Goal: Find specific page/section: Find specific page/section

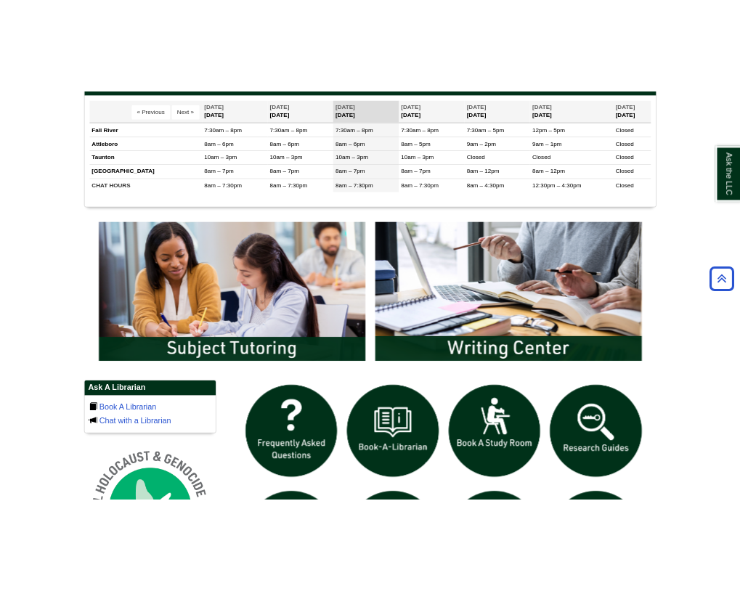
scroll to position [607, 0]
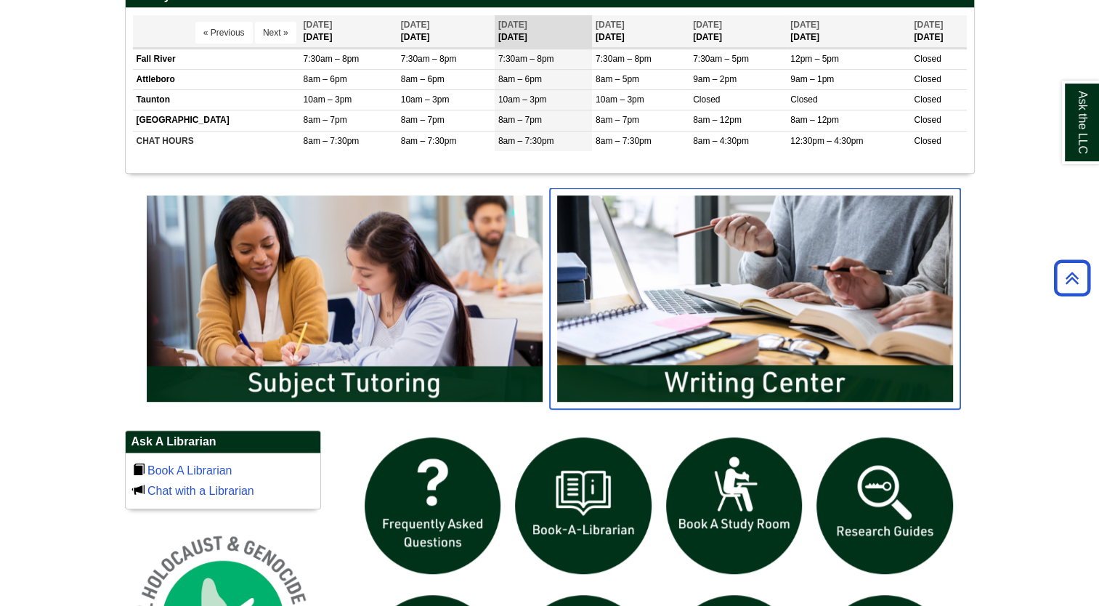
click at [751, 319] on img "slideshow" at bounding box center [755, 298] width 411 height 221
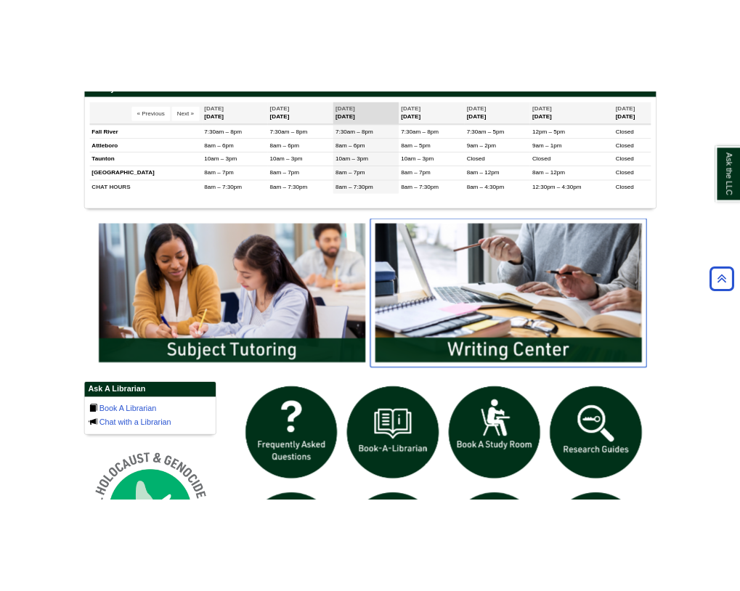
scroll to position [7, 7]
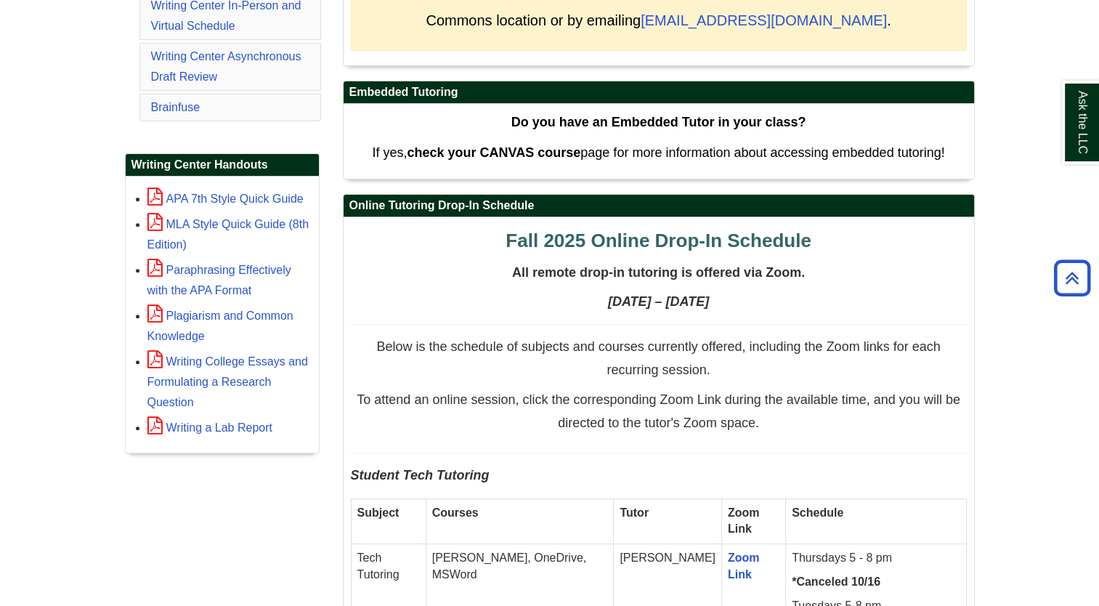
scroll to position [259, 0]
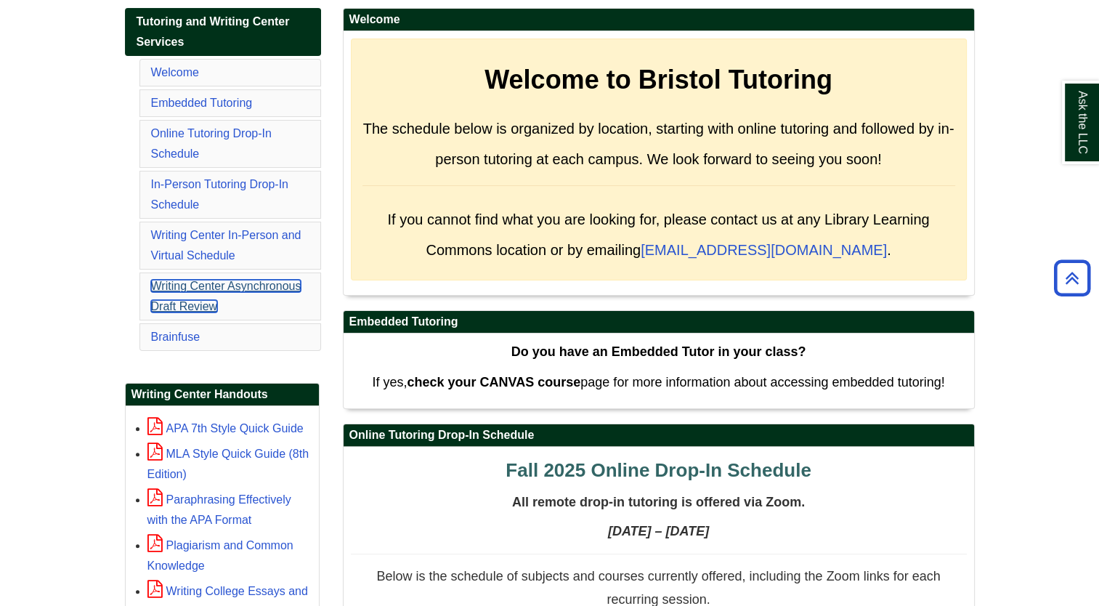
click at [252, 283] on link "Writing Center Asynchronous Draft Review" at bounding box center [226, 296] width 150 height 33
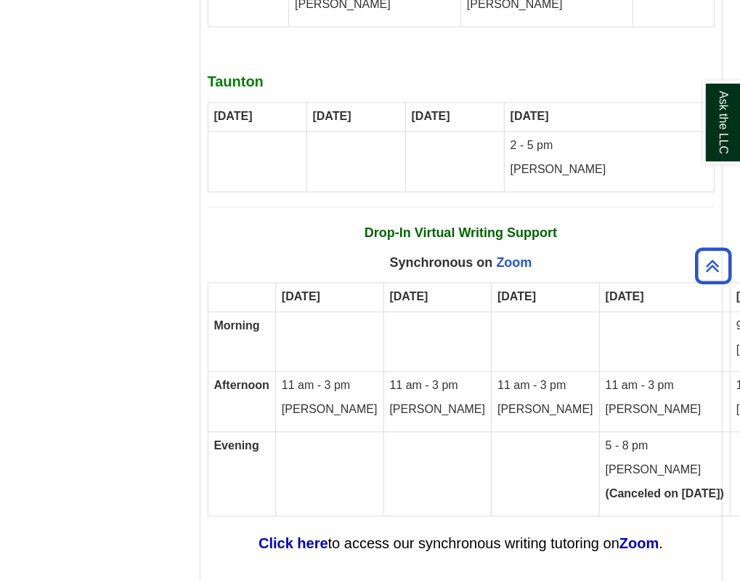
scroll to position [9399, 0]
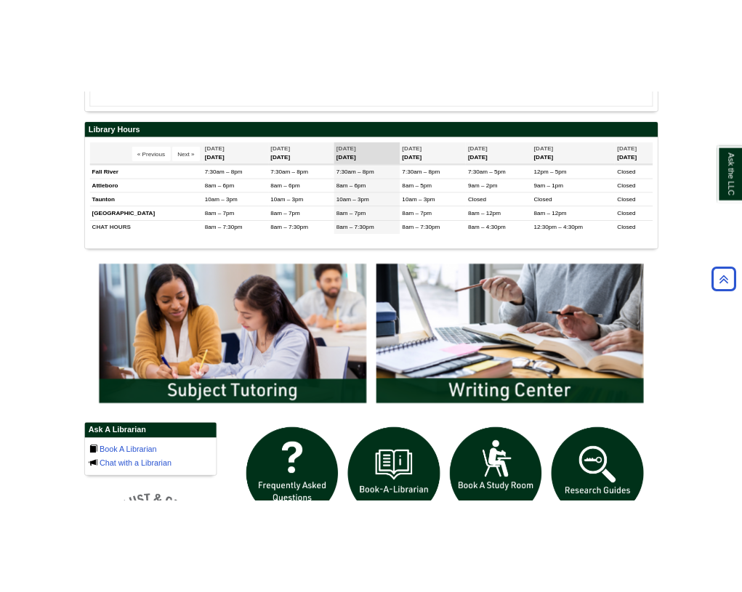
scroll to position [590, 0]
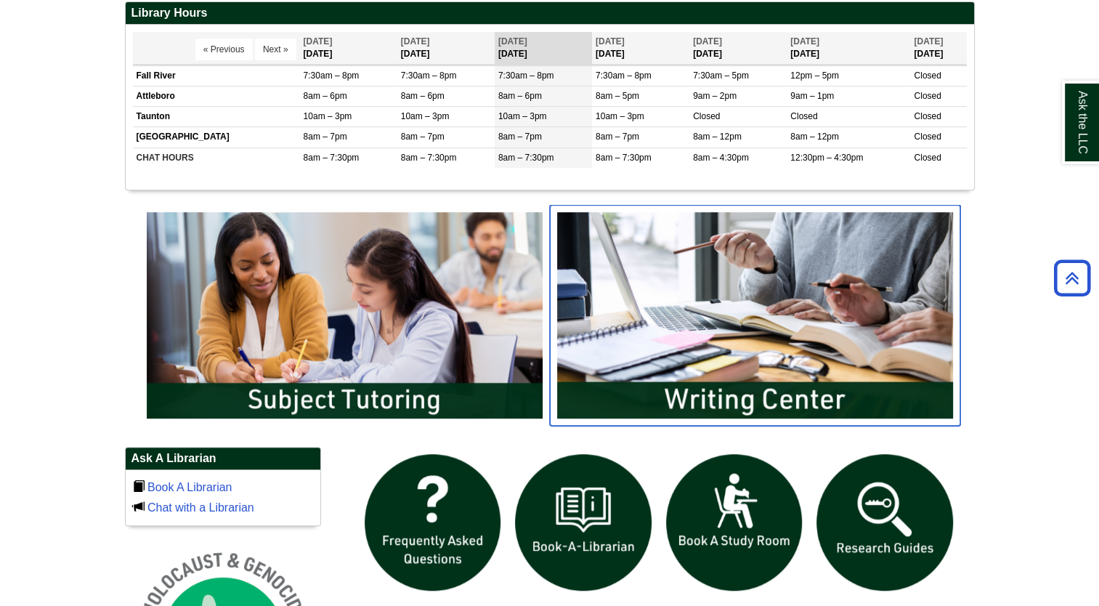
click at [780, 344] on img "slideshow" at bounding box center [755, 315] width 411 height 221
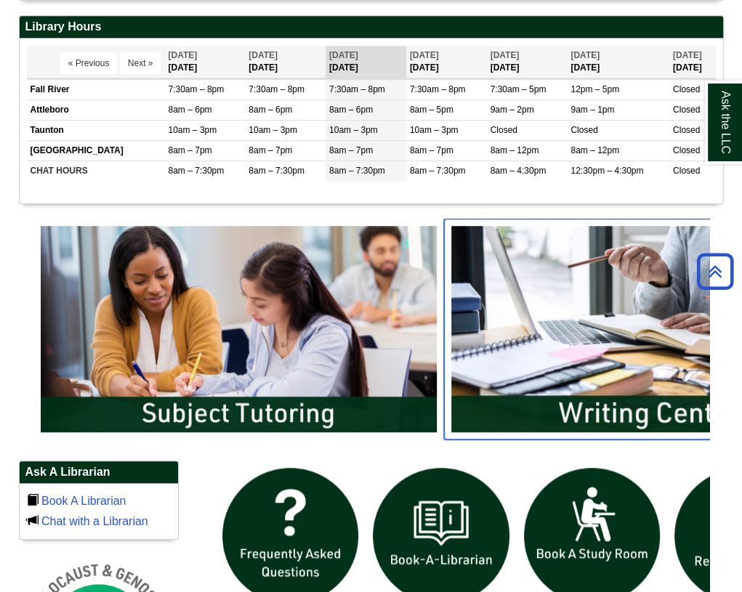
scroll to position [7, 7]
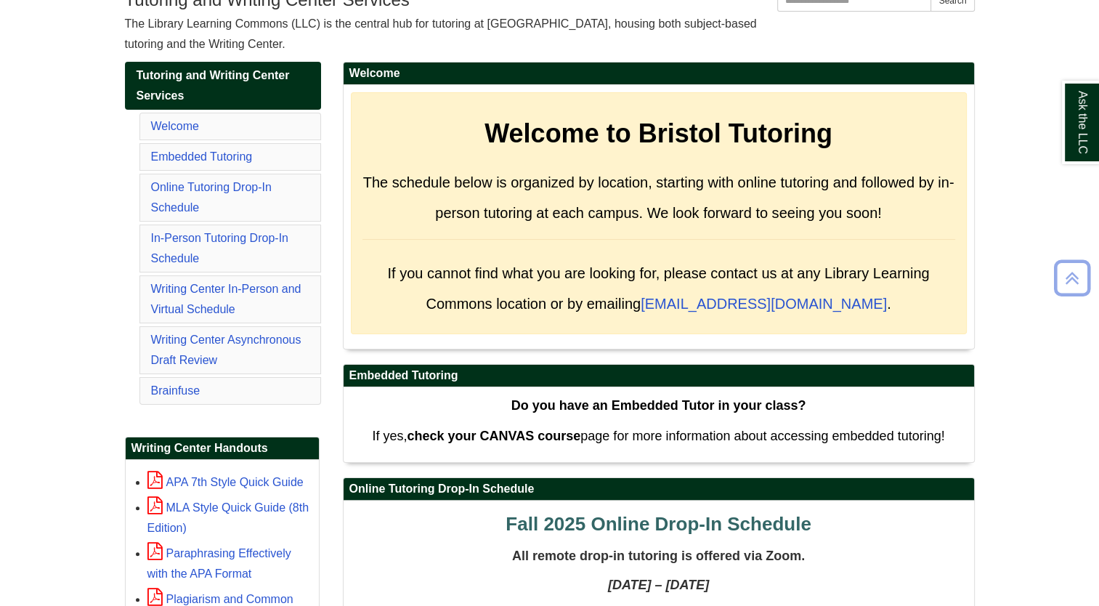
scroll to position [203, 0]
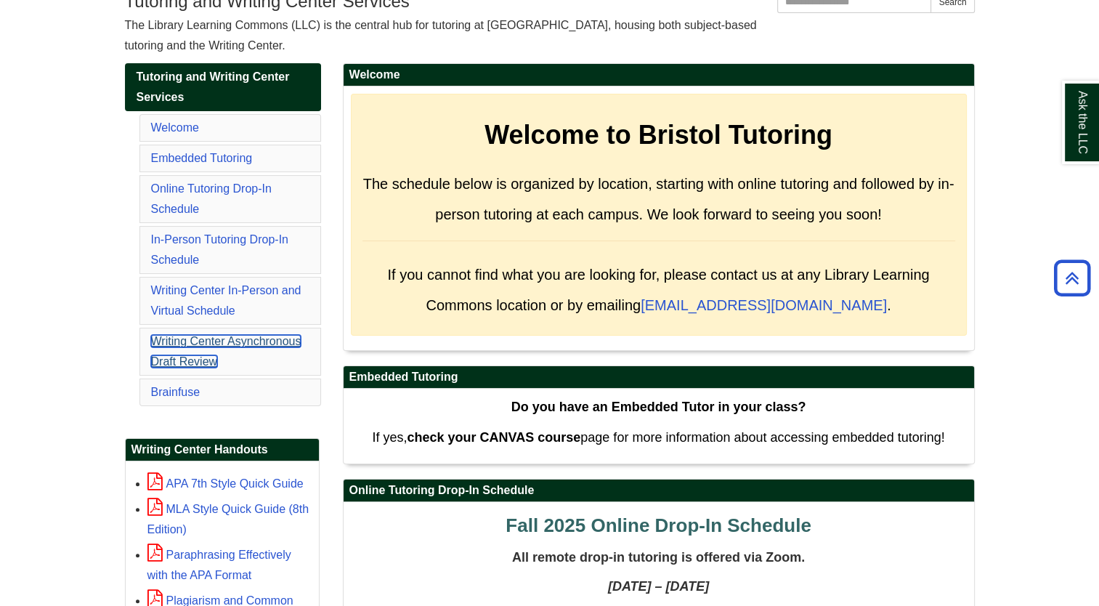
click at [250, 335] on link "Writing Center Asynchronous Draft Review" at bounding box center [226, 351] width 150 height 33
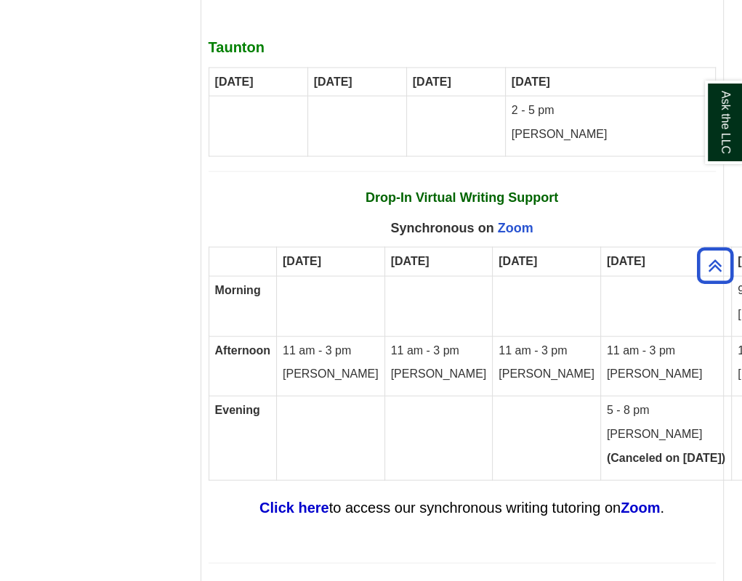
scroll to position [9495, 0]
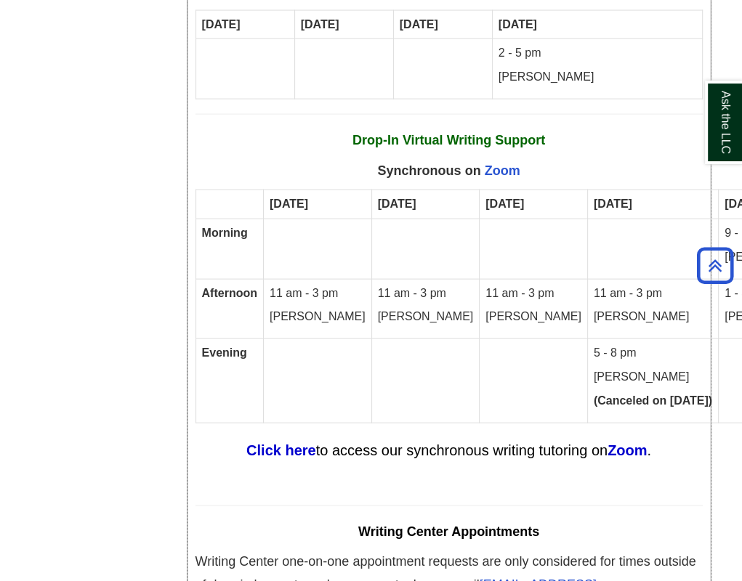
scroll to position [9489, 13]
